Goal: Task Accomplishment & Management: Use online tool/utility

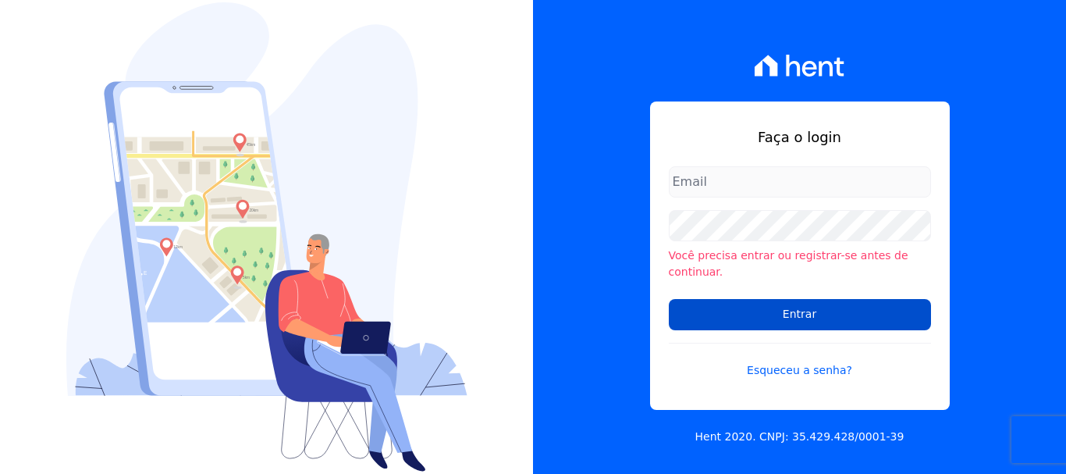
click at [792, 310] on input "Entrar" at bounding box center [800, 314] width 262 height 31
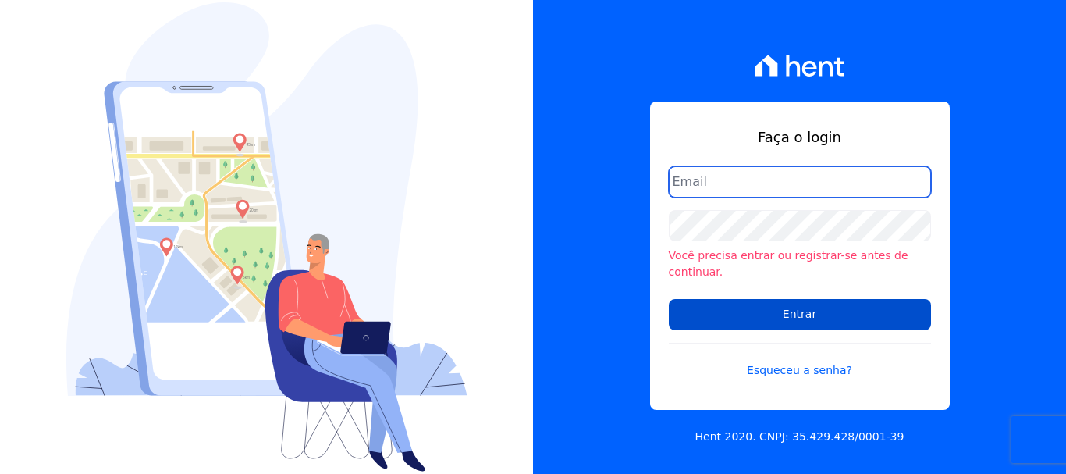
type input "ary@santuzzo.com.br"
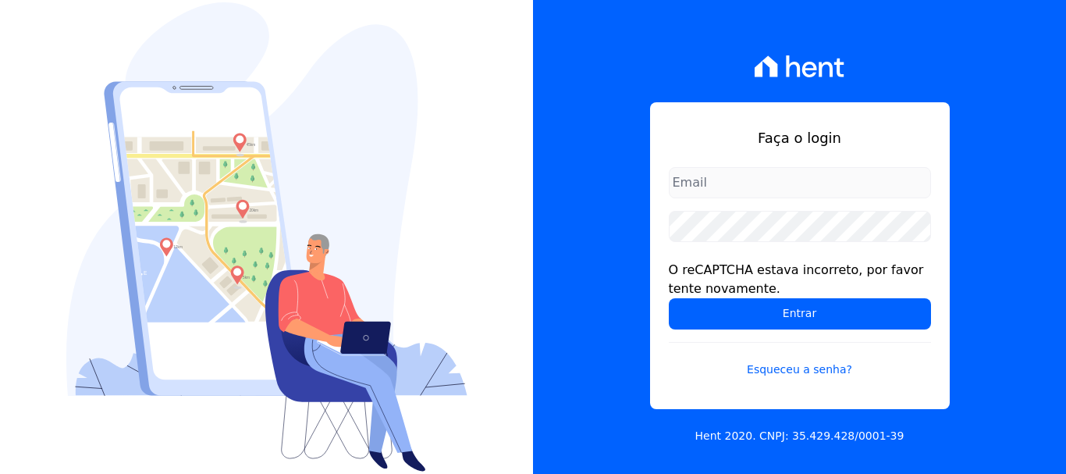
click at [792, 310] on input "Entrar" at bounding box center [800, 313] width 262 height 31
type input "[EMAIL_ADDRESS][DOMAIN_NAME]"
click at [792, 310] on input "Entrar" at bounding box center [800, 313] width 262 height 31
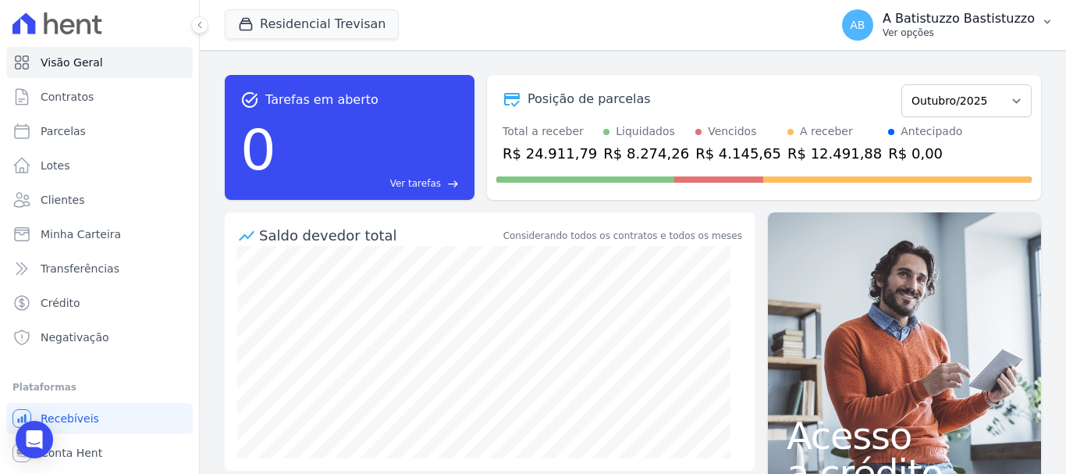
click at [865, 21] on span "AB" at bounding box center [857, 25] width 15 height 11
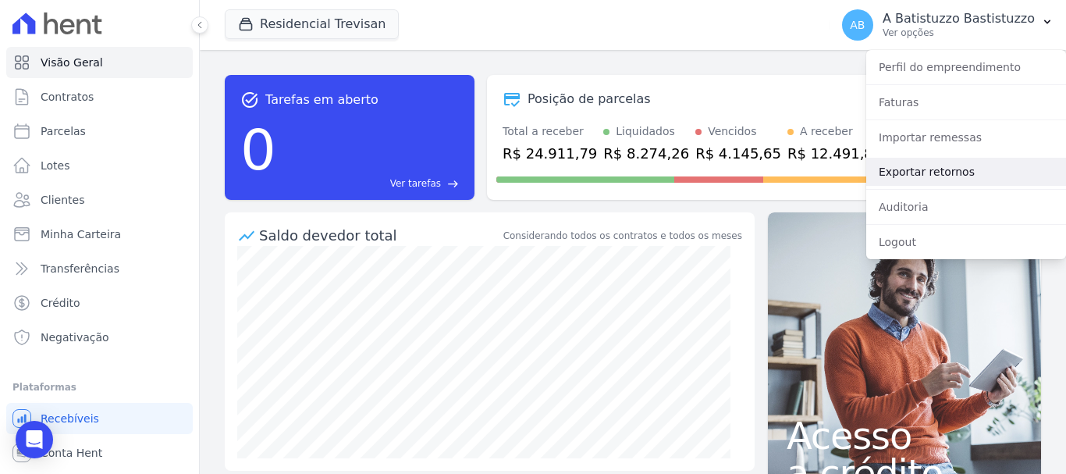
click at [920, 170] on link "Exportar retornos" at bounding box center [966, 172] width 200 height 28
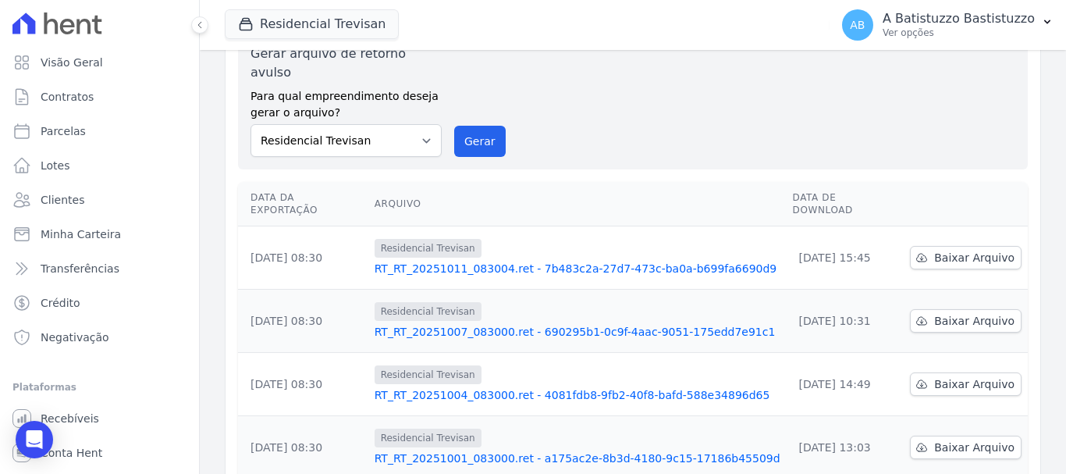
scroll to position [78, 0]
click at [280, 23] on button "Residencial Trevisan" at bounding box center [312, 24] width 174 height 30
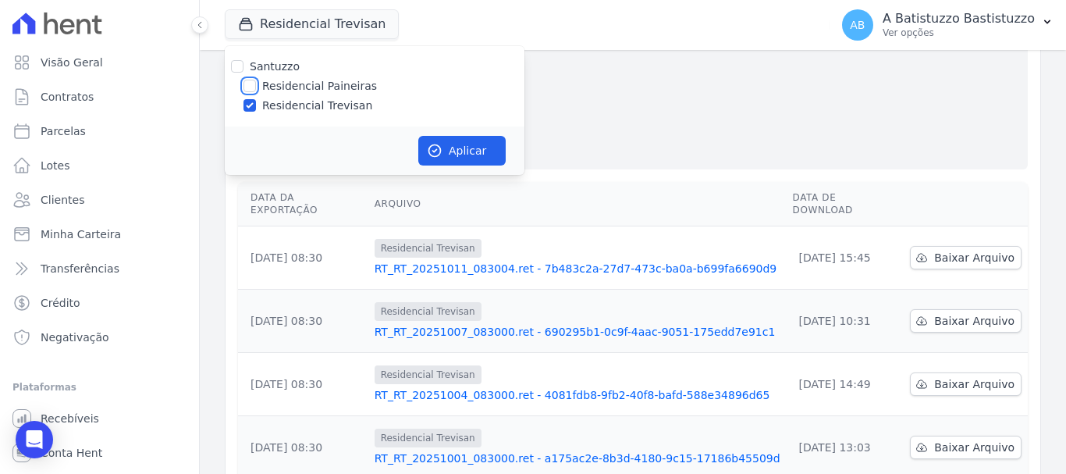
click at [246, 84] on input "Residencial Paineiras" at bounding box center [249, 86] width 12 height 12
checkbox input "true"
click at [250, 102] on input "Residencial Trevisan" at bounding box center [249, 105] width 12 height 12
checkbox input "false"
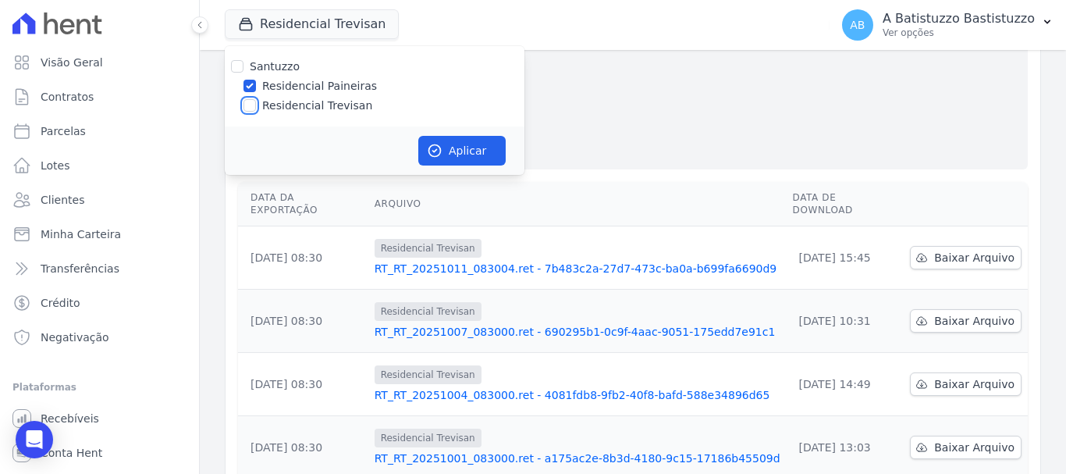
checkbox input "false"
click at [478, 152] on button "Aplicar" at bounding box center [461, 151] width 87 height 30
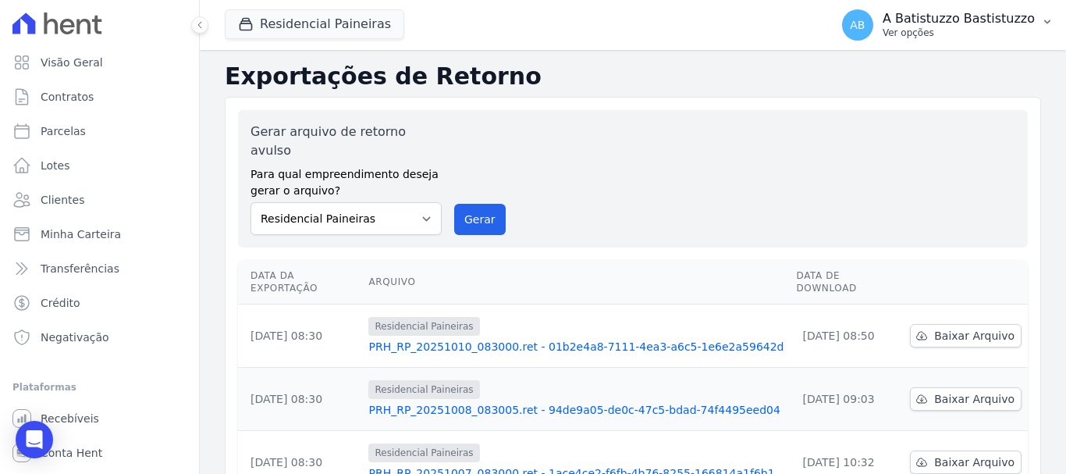
click at [865, 23] on span "AB" at bounding box center [857, 25] width 15 height 11
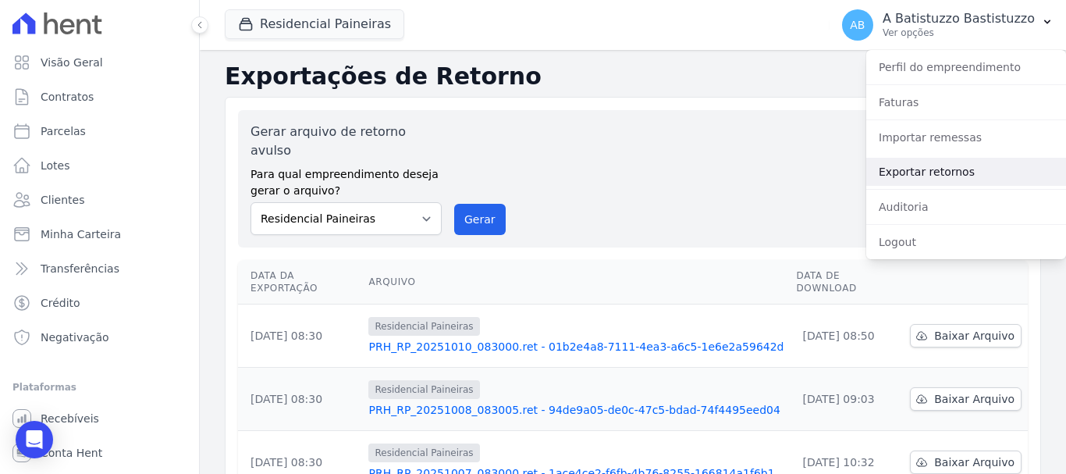
click at [906, 165] on link "Exportar retornos" at bounding box center [966, 172] width 200 height 28
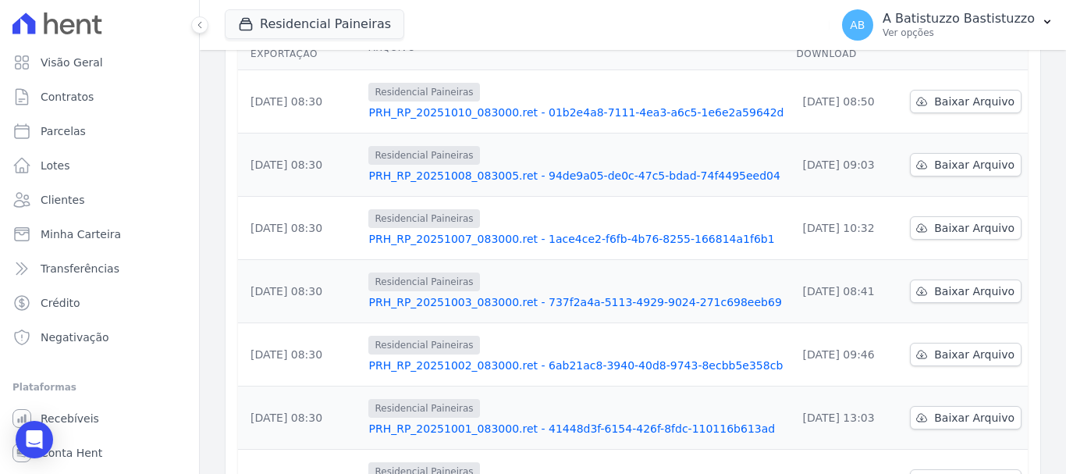
scroll to position [0, 0]
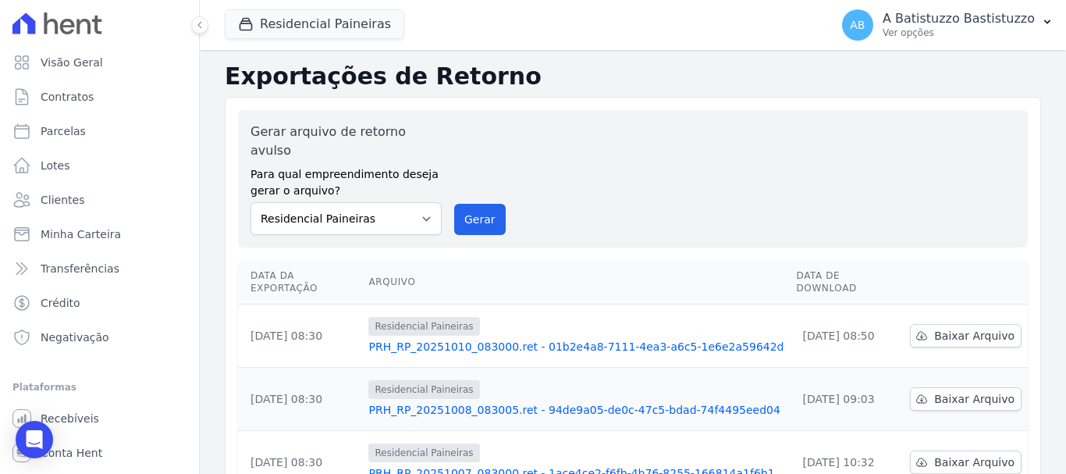
click at [461, 339] on link "PRH_RP_20251010_083000.ret - 01b2e4a8-7111-4ea3-a6c5-1e6e2a59642d" at bounding box center [575, 347] width 415 height 16
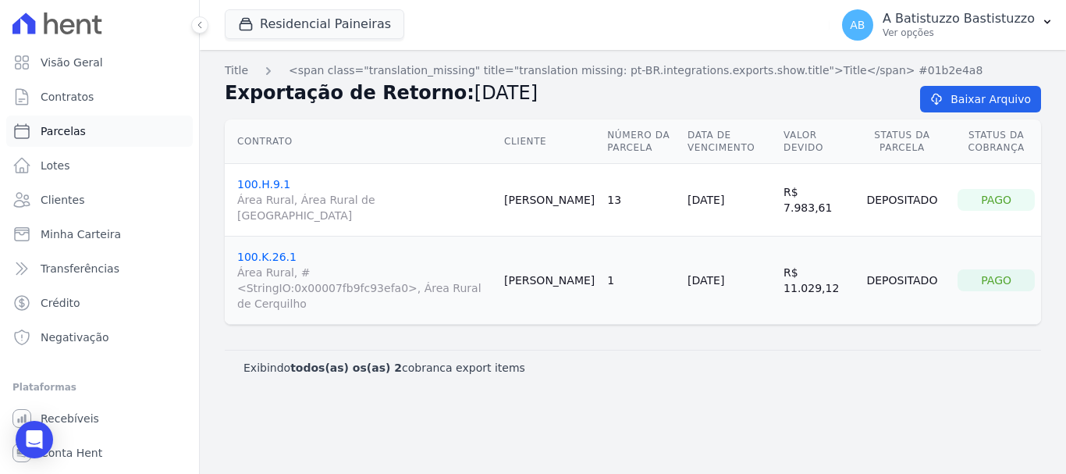
click at [75, 133] on span "Parcelas" at bounding box center [63, 131] width 45 height 16
select select
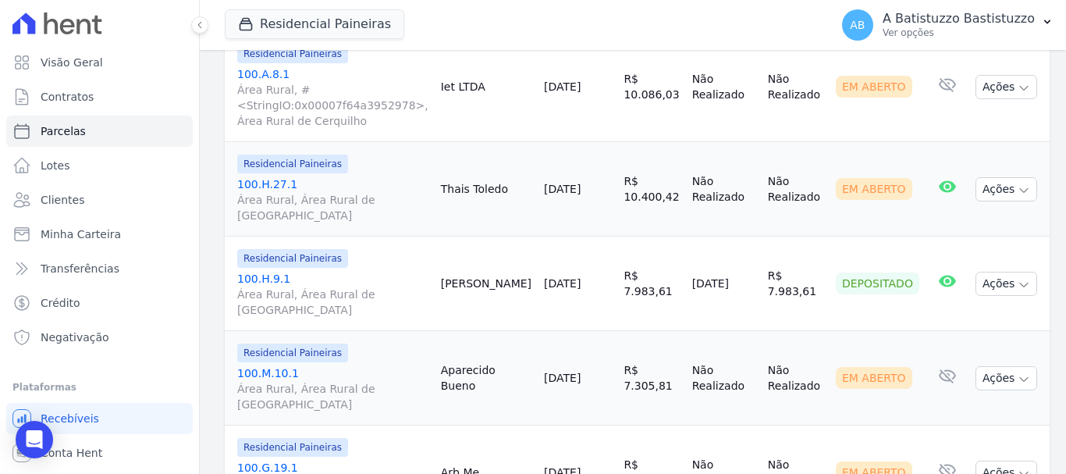
scroll to position [2366, 0]
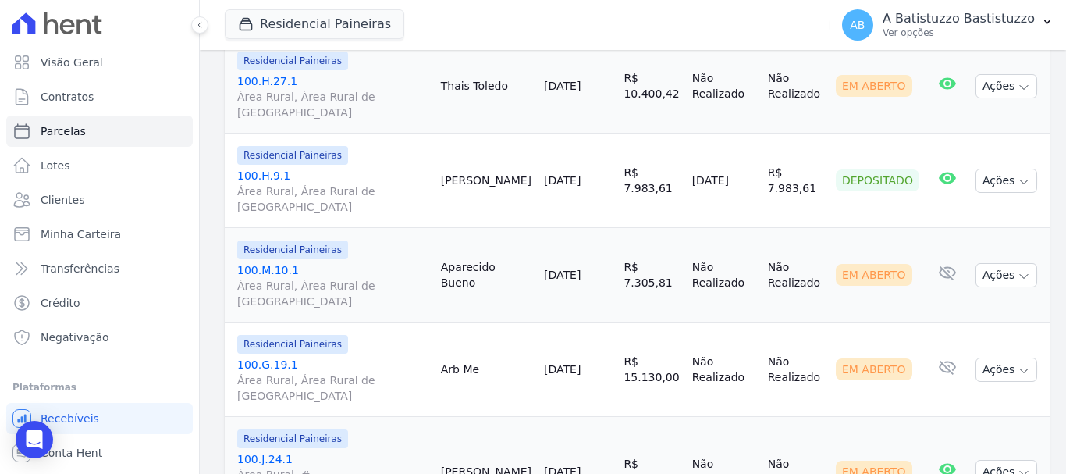
select select
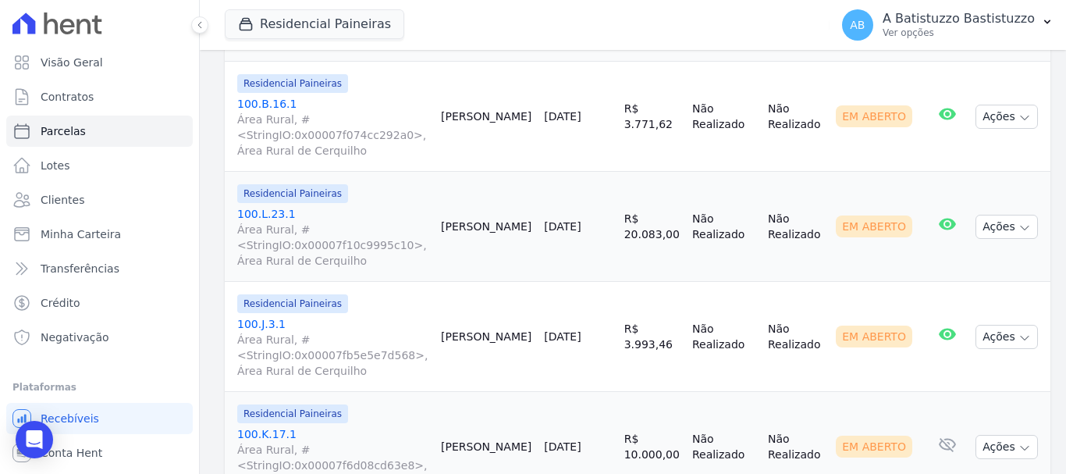
scroll to position [2109, 0]
